Goal: Task Accomplishment & Management: Use online tool/utility

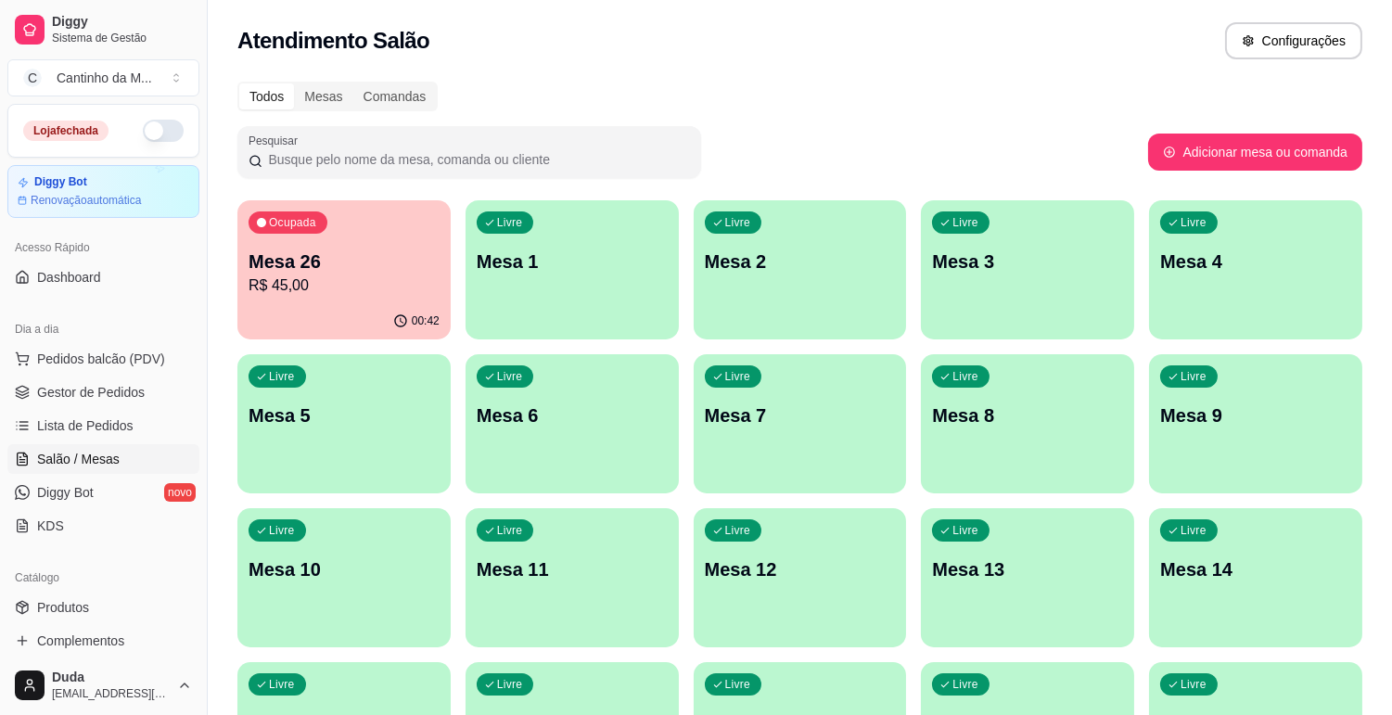
click at [367, 276] on p "R$ 45,00" at bounding box center [344, 286] width 191 height 22
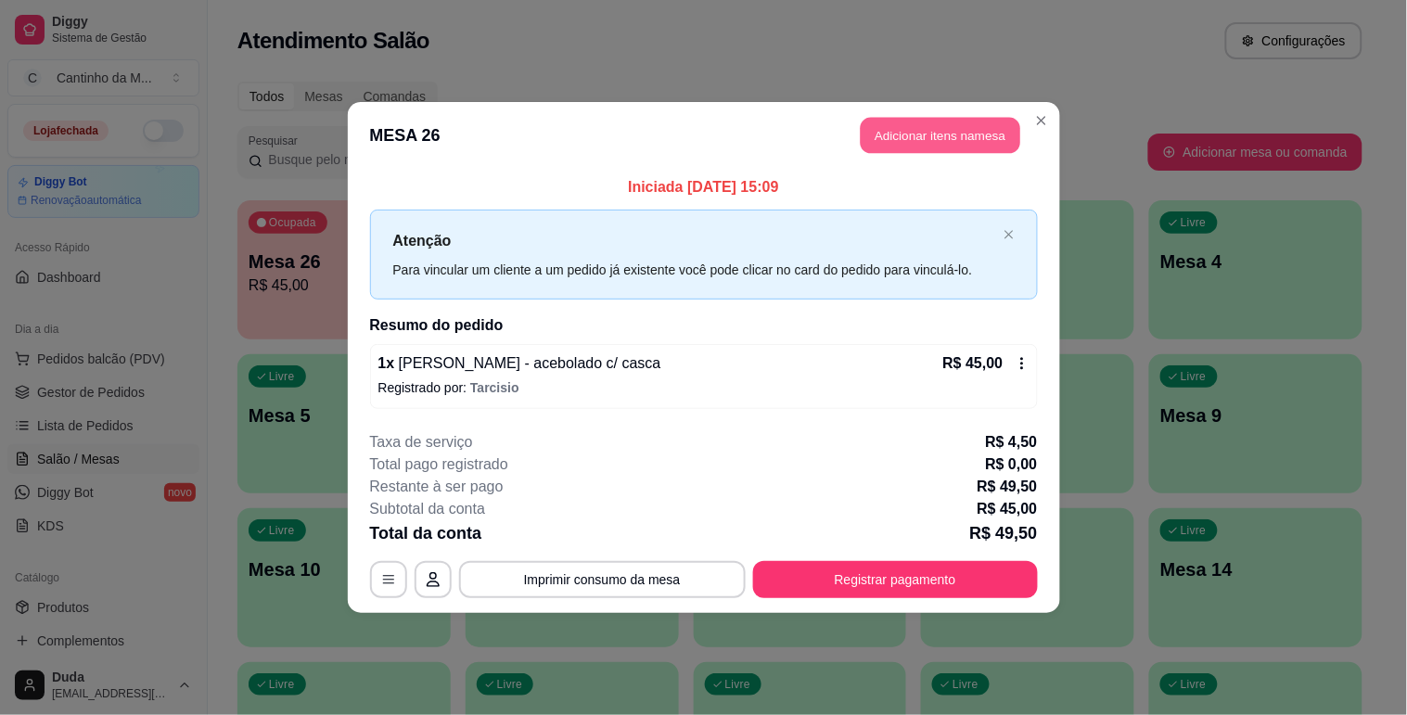
click at [985, 128] on button "Adicionar itens na mesa" at bounding box center [941, 136] width 160 height 36
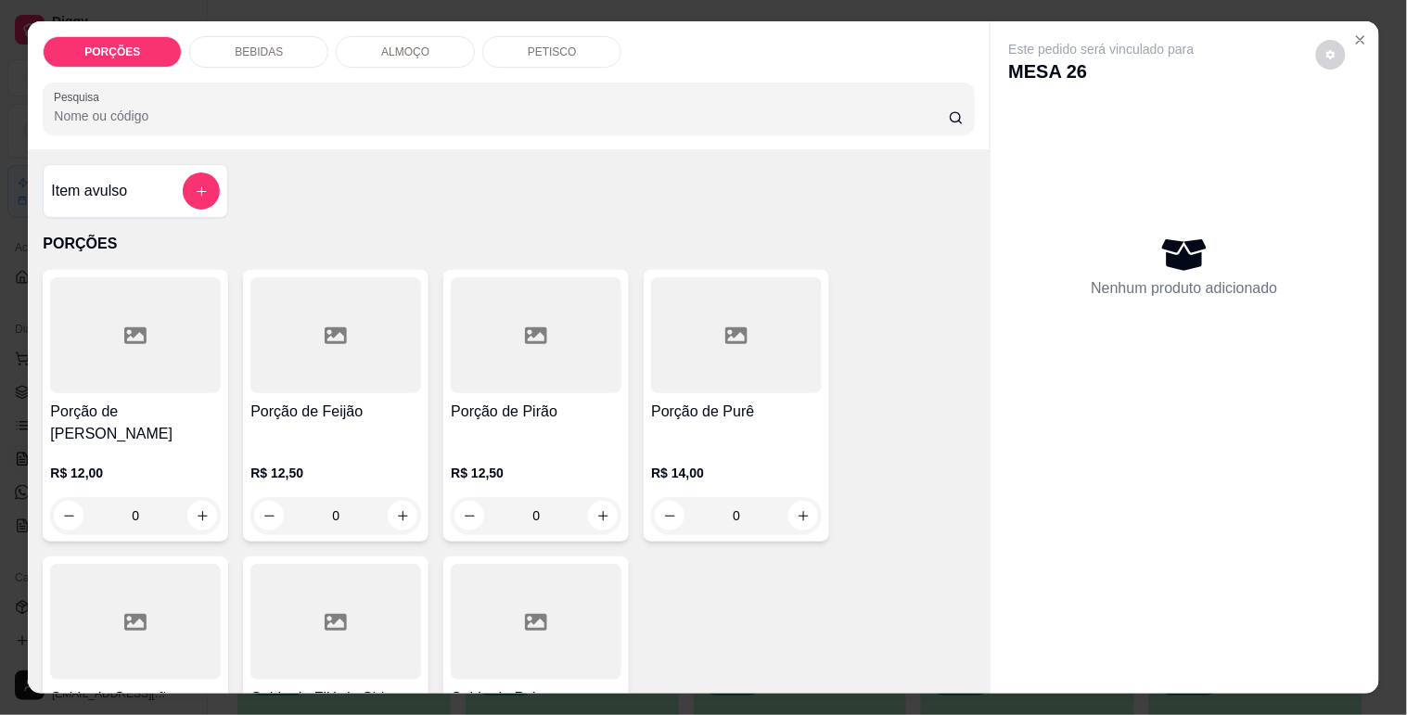
click at [111, 173] on div "Item avulso" at bounding box center [135, 191] width 169 height 37
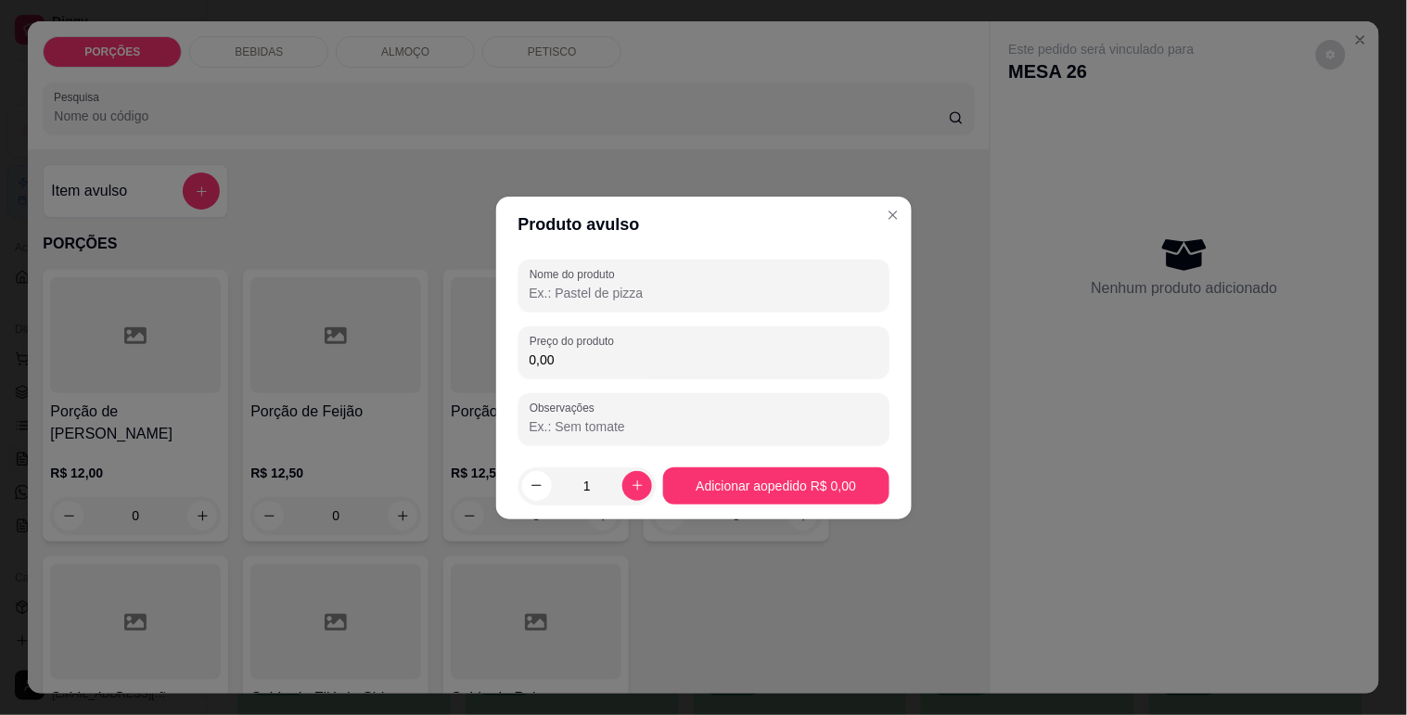
click at [596, 293] on input "Nome do produto" at bounding box center [704, 293] width 349 height 19
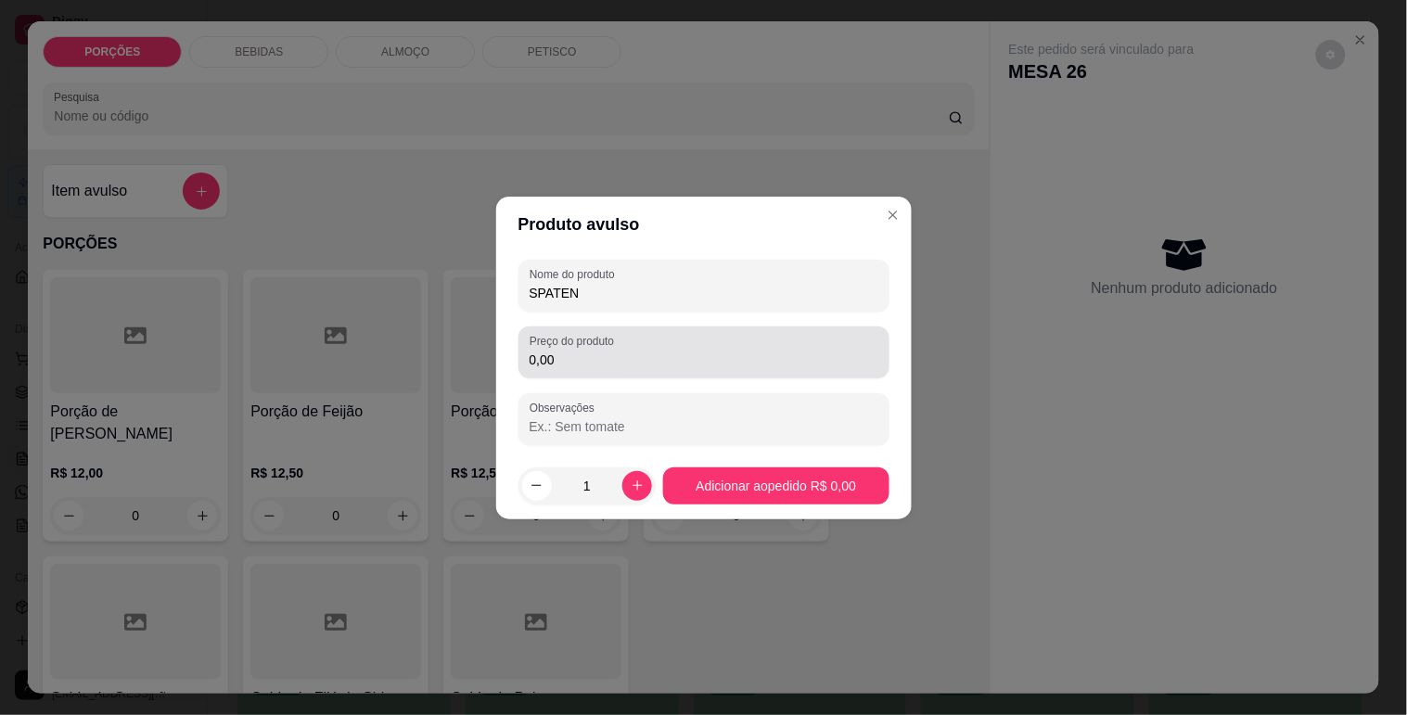
type input "SPATEN"
click at [601, 364] on input "0,00" at bounding box center [704, 360] width 349 height 19
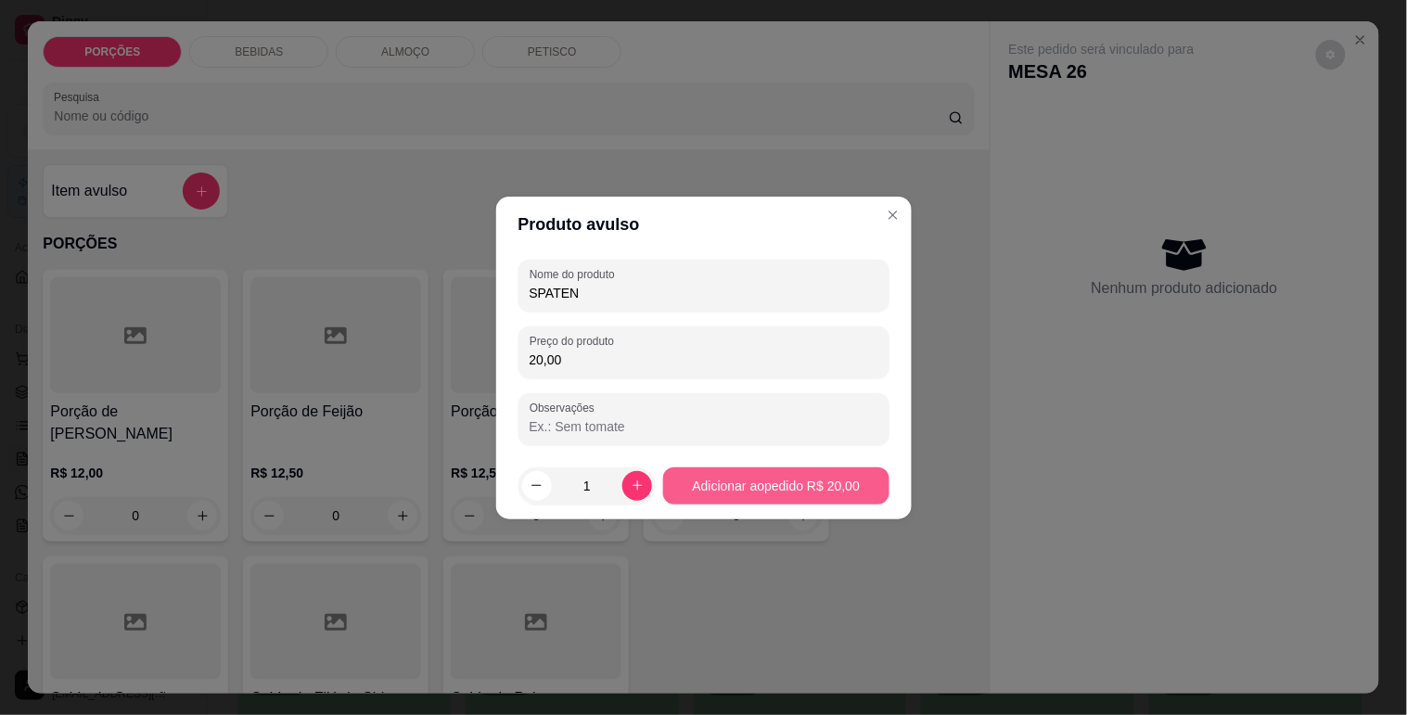
type input "20,00"
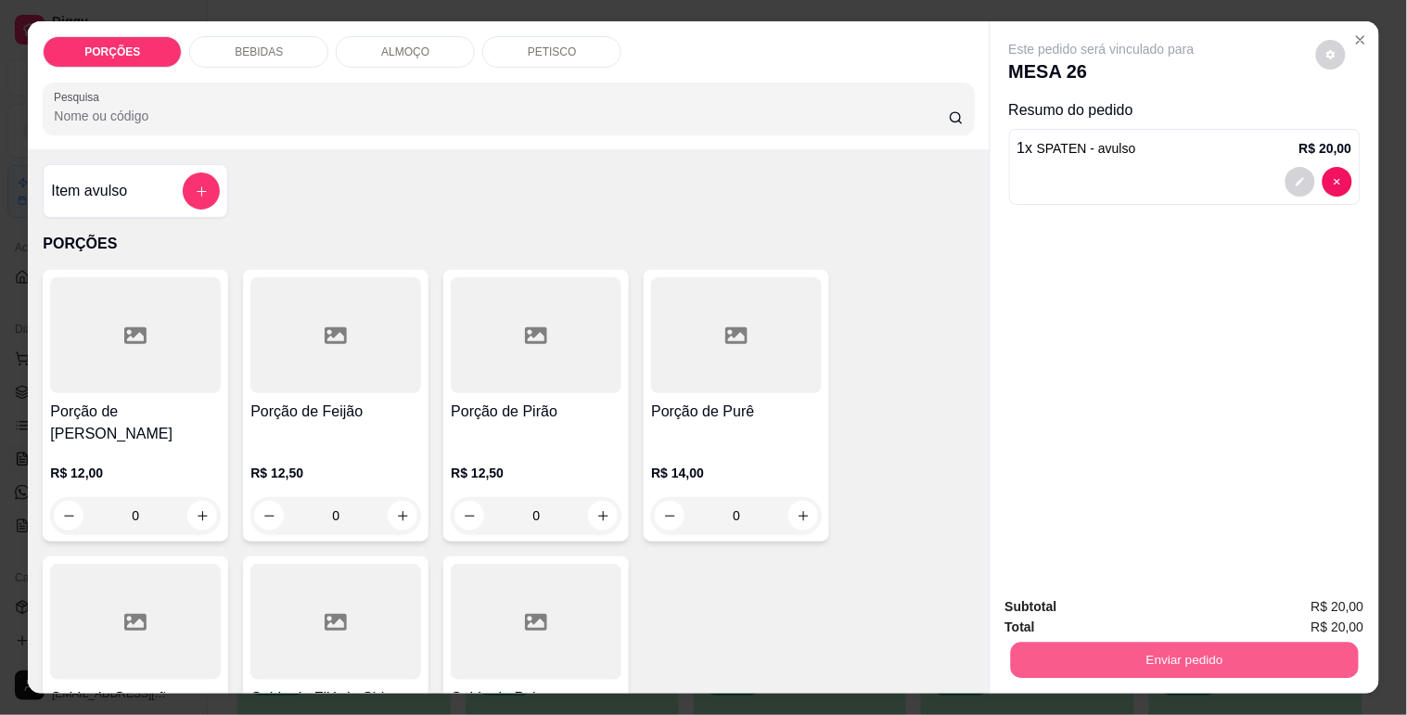
click at [1216, 664] on button "Enviar pedido" at bounding box center [1184, 660] width 348 height 36
click at [1301, 612] on button "Enviar pedido" at bounding box center [1315, 607] width 105 height 35
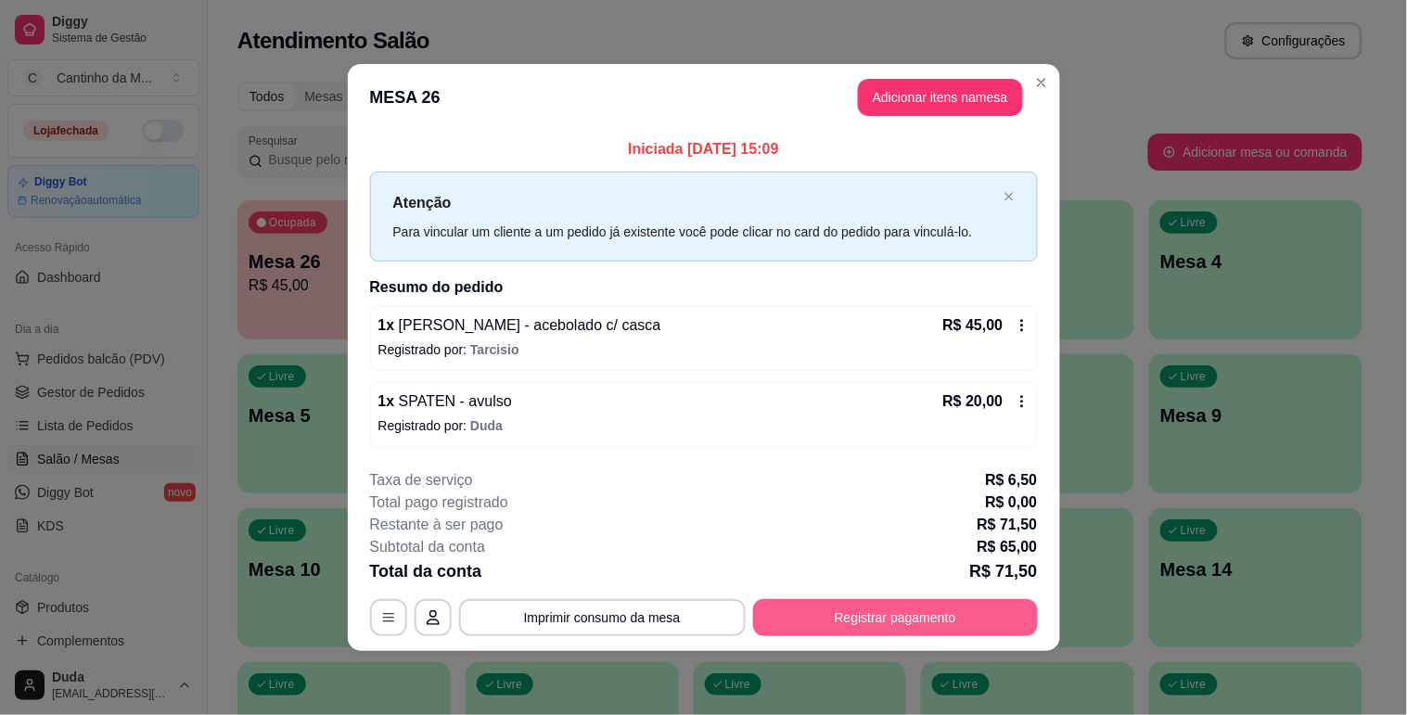
click at [921, 613] on button "Registrar pagamento" at bounding box center [895, 617] width 285 height 37
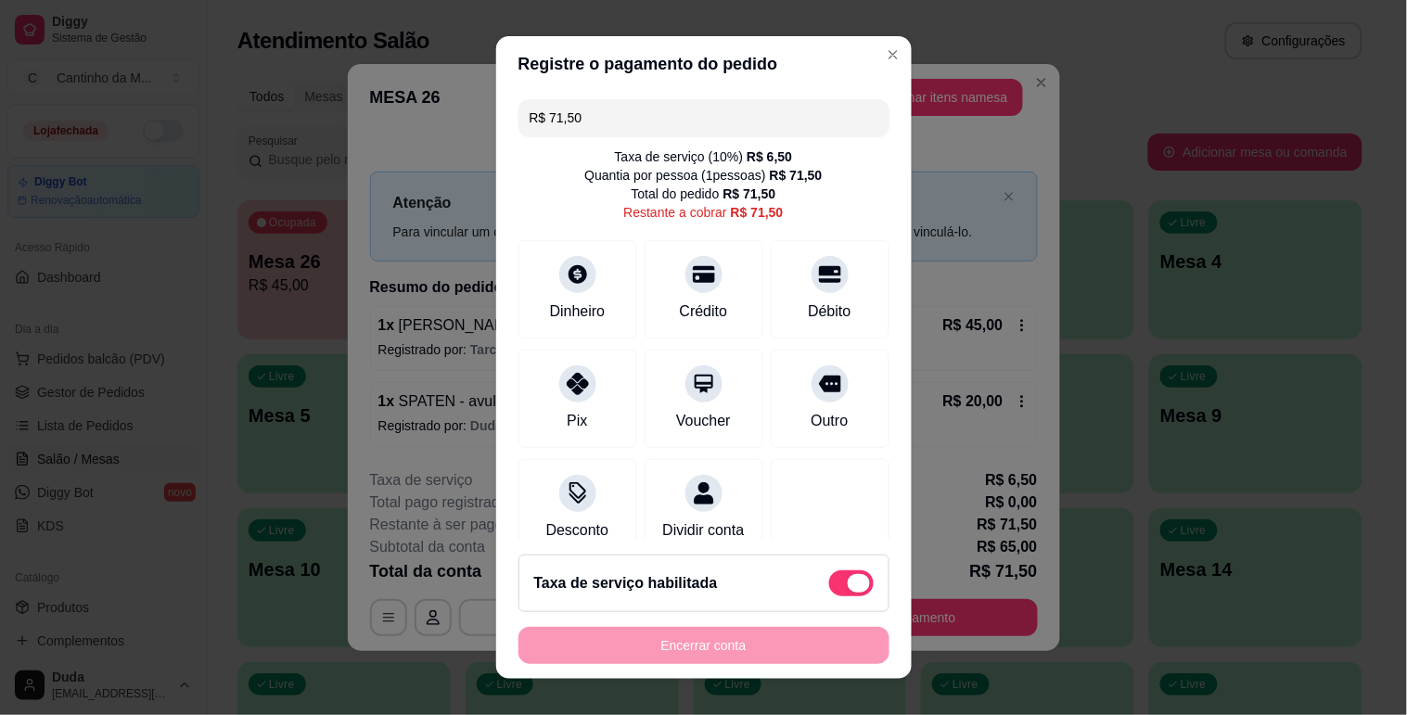
click at [829, 590] on span at bounding box center [851, 584] width 45 height 26
click at [828, 590] on input "checkbox" at bounding box center [834, 593] width 12 height 12
checkbox input "true"
type input "R$ 65,00"
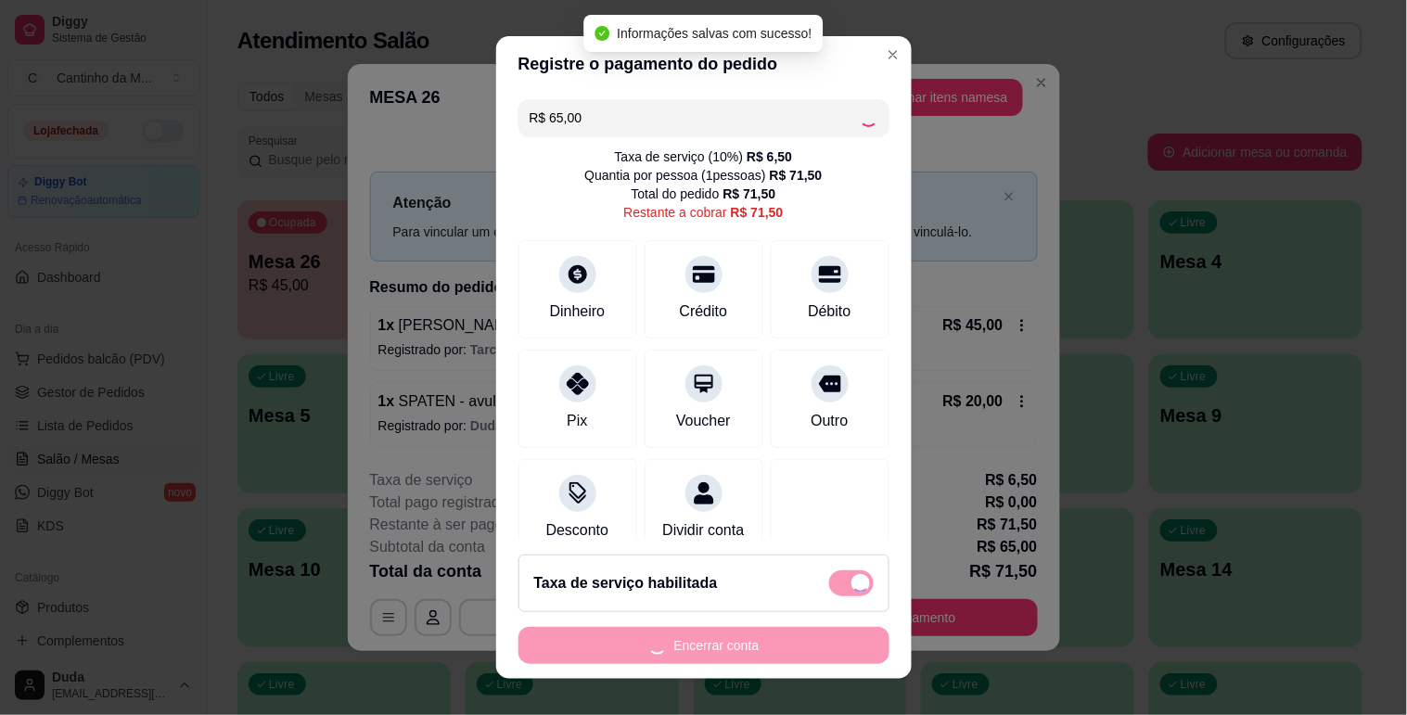
checkbox input "false"
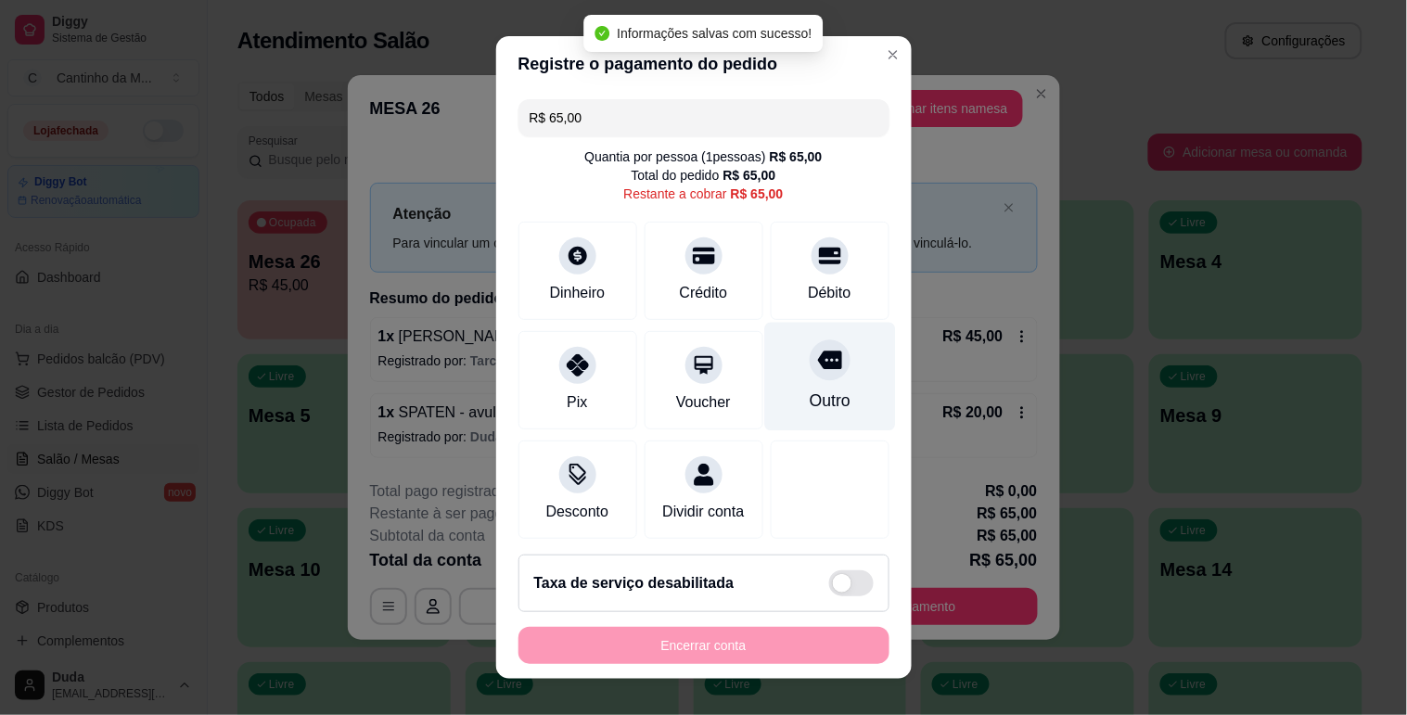
click at [817, 372] on icon at bounding box center [829, 360] width 24 height 24
type input "R$ 0,00"
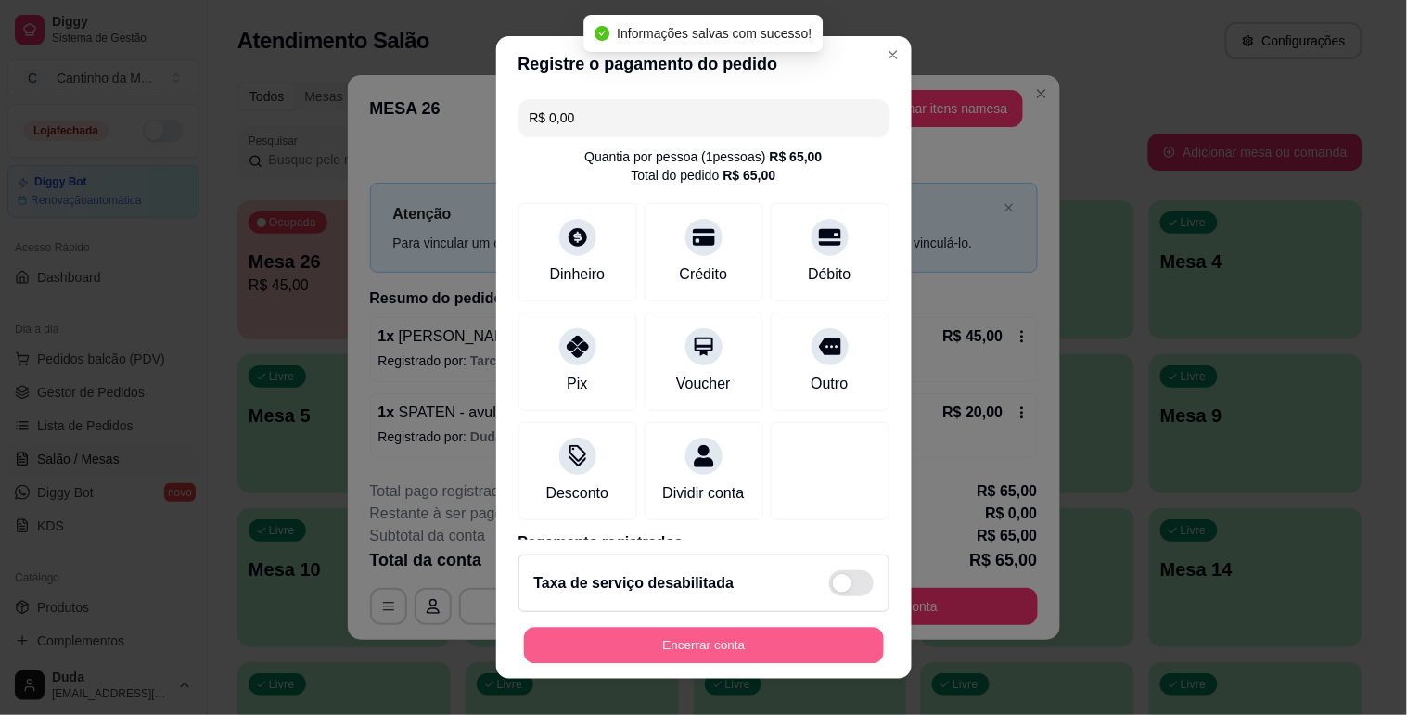
click at [753, 651] on button "Encerrar conta" at bounding box center [704, 646] width 360 height 36
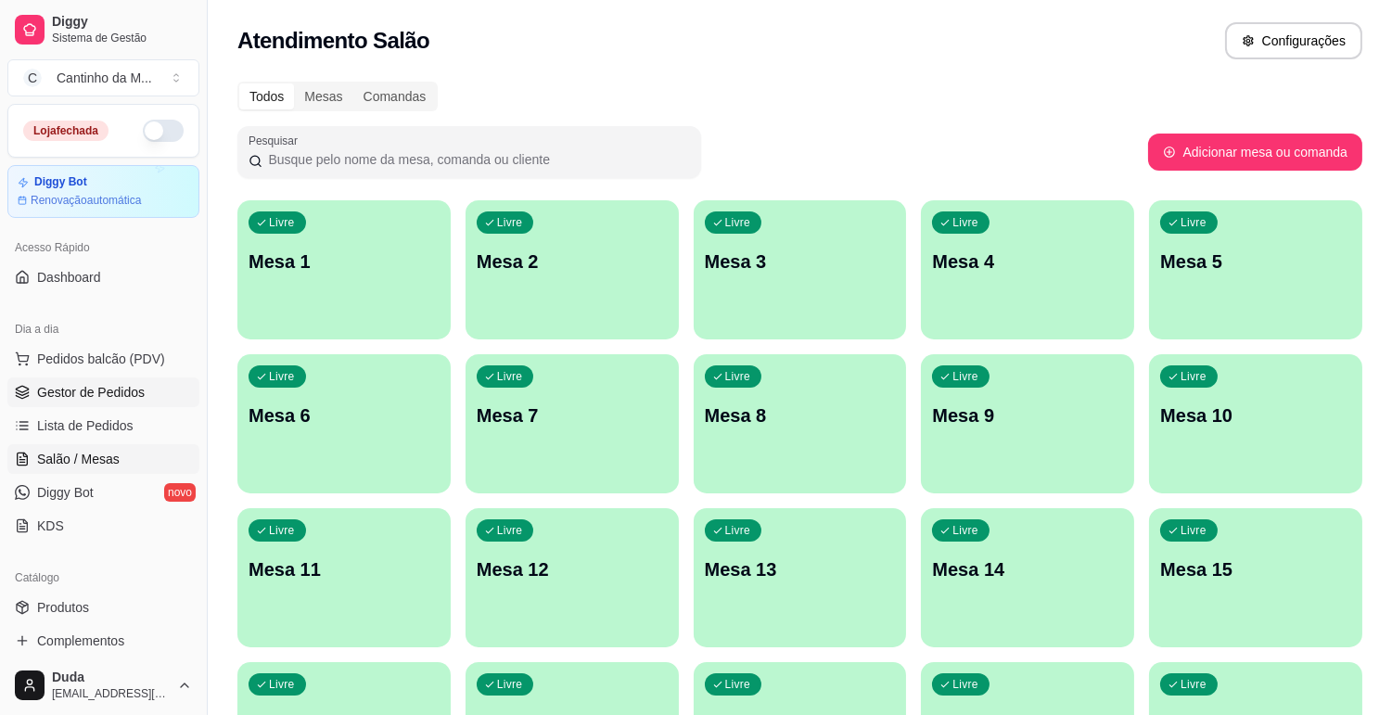
click at [54, 404] on link "Gestor de Pedidos" at bounding box center [103, 393] width 192 height 30
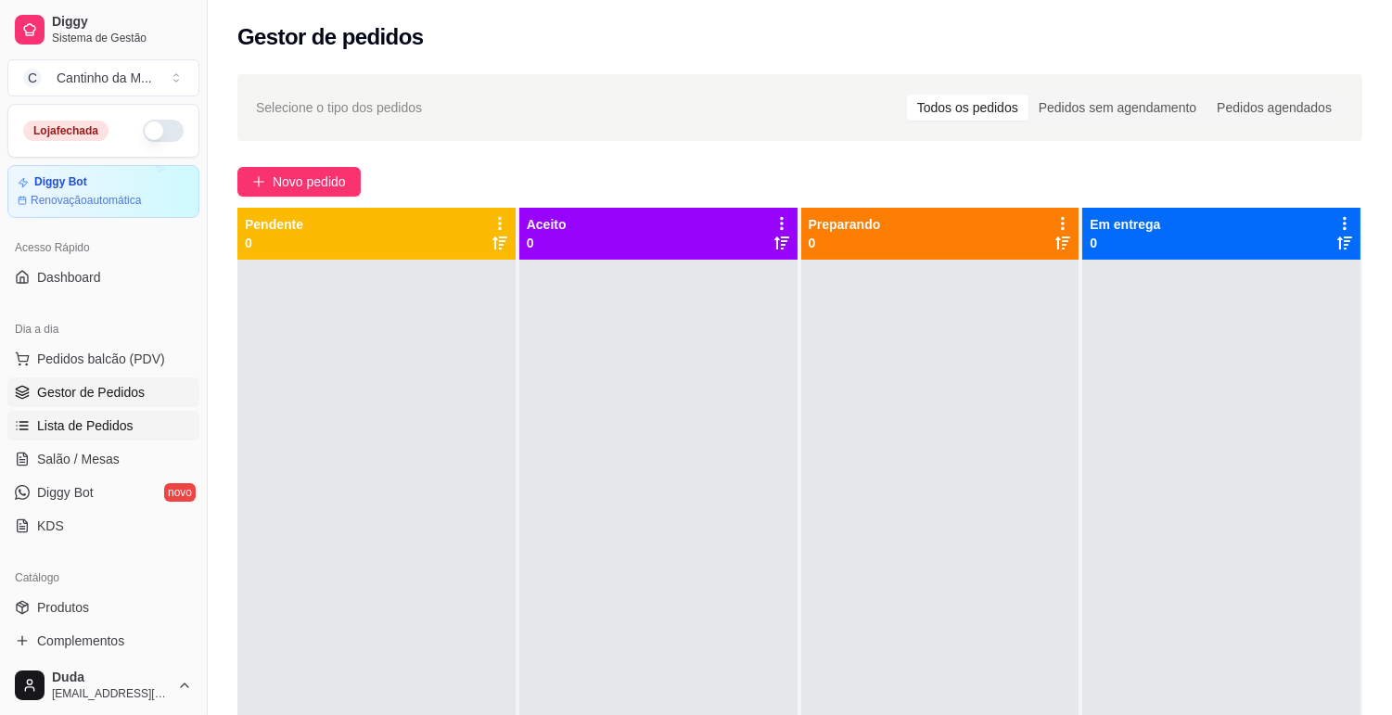
click at [52, 425] on span "Lista de Pedidos" at bounding box center [85, 426] width 96 height 19
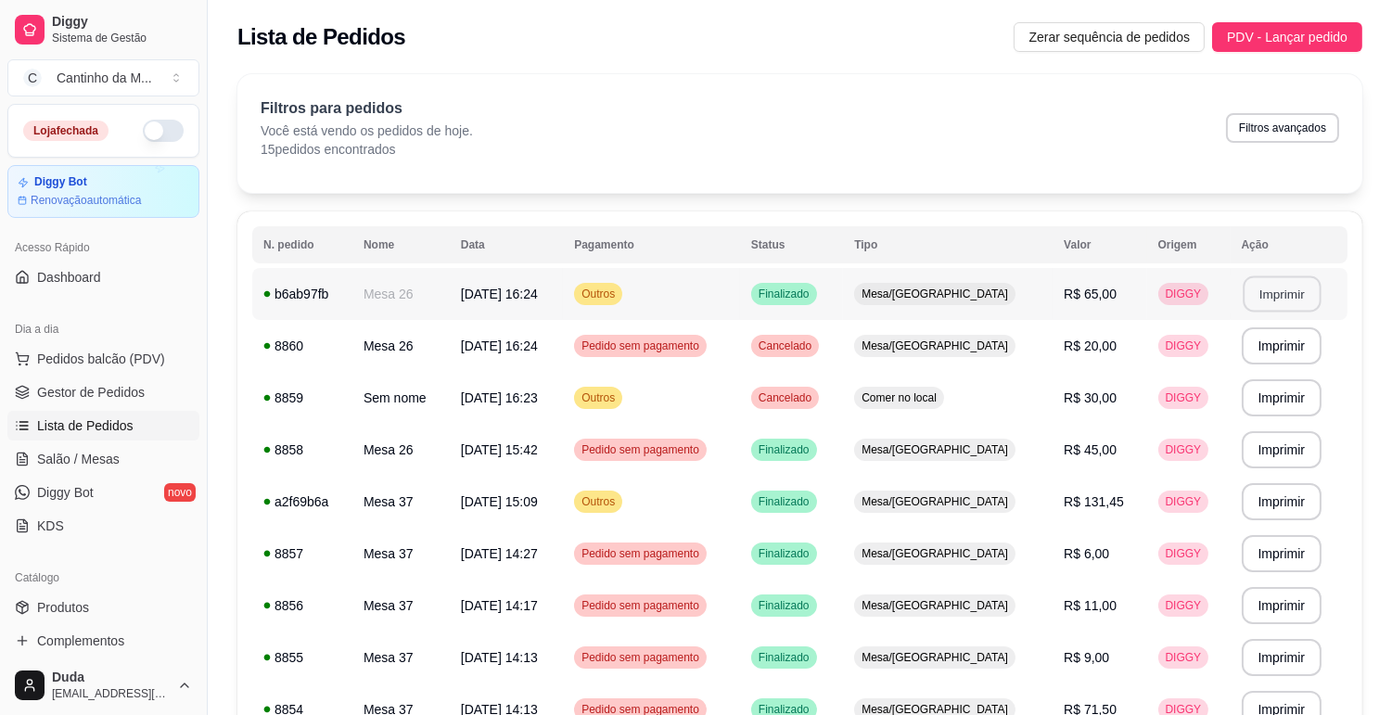
click at [1268, 295] on button "Imprimir" at bounding box center [1282, 294] width 78 height 36
